Goal: Information Seeking & Learning: Find specific page/section

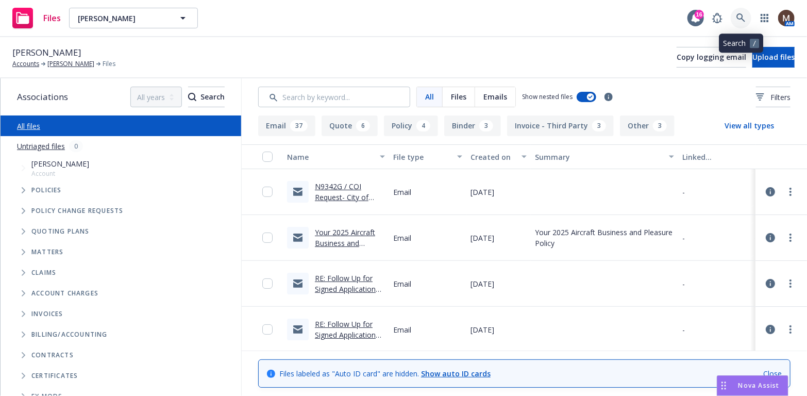
click at [740, 18] on icon at bounding box center [740, 17] width 9 height 9
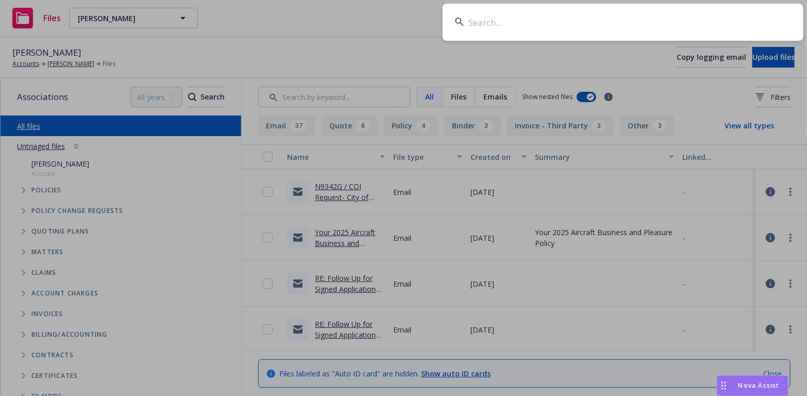
click at [477, 16] on input at bounding box center [623, 22] width 361 height 37
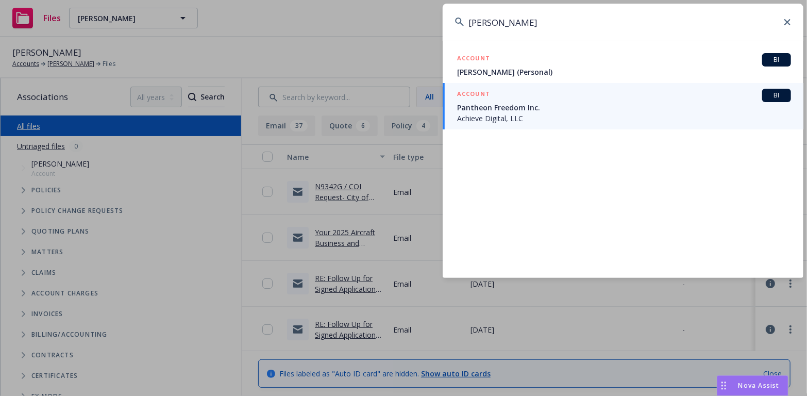
type input "[PERSON_NAME]"
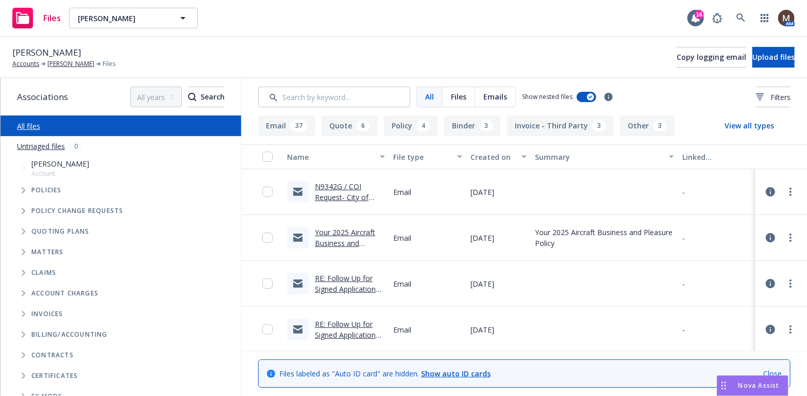
click at [321, 194] on link "N9342G / COI Request- City of [GEOGRAPHIC_DATA] / [PERSON_NAME]" at bounding box center [348, 207] width 66 height 53
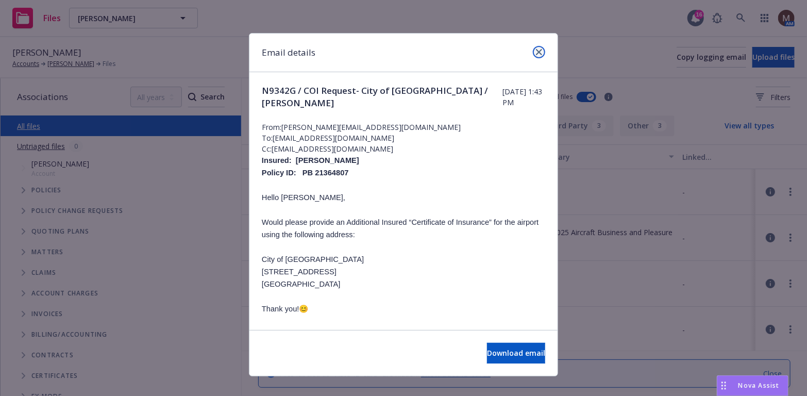
click at [536, 51] on icon "close" at bounding box center [539, 52] width 6 height 6
